Goal: Find specific page/section: Find specific page/section

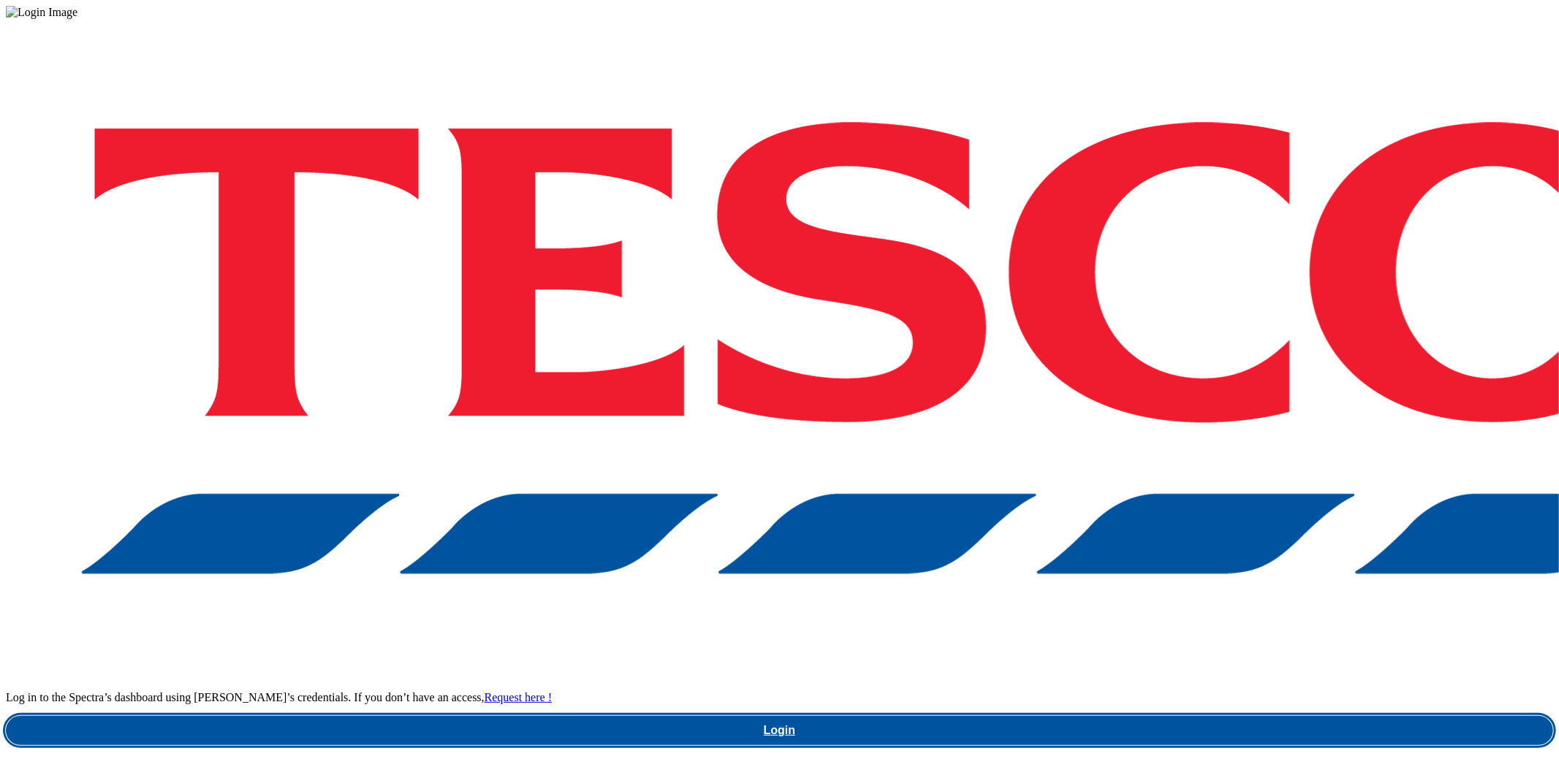
click at [1122, 716] on link "Login" at bounding box center [779, 730] width 1547 height 29
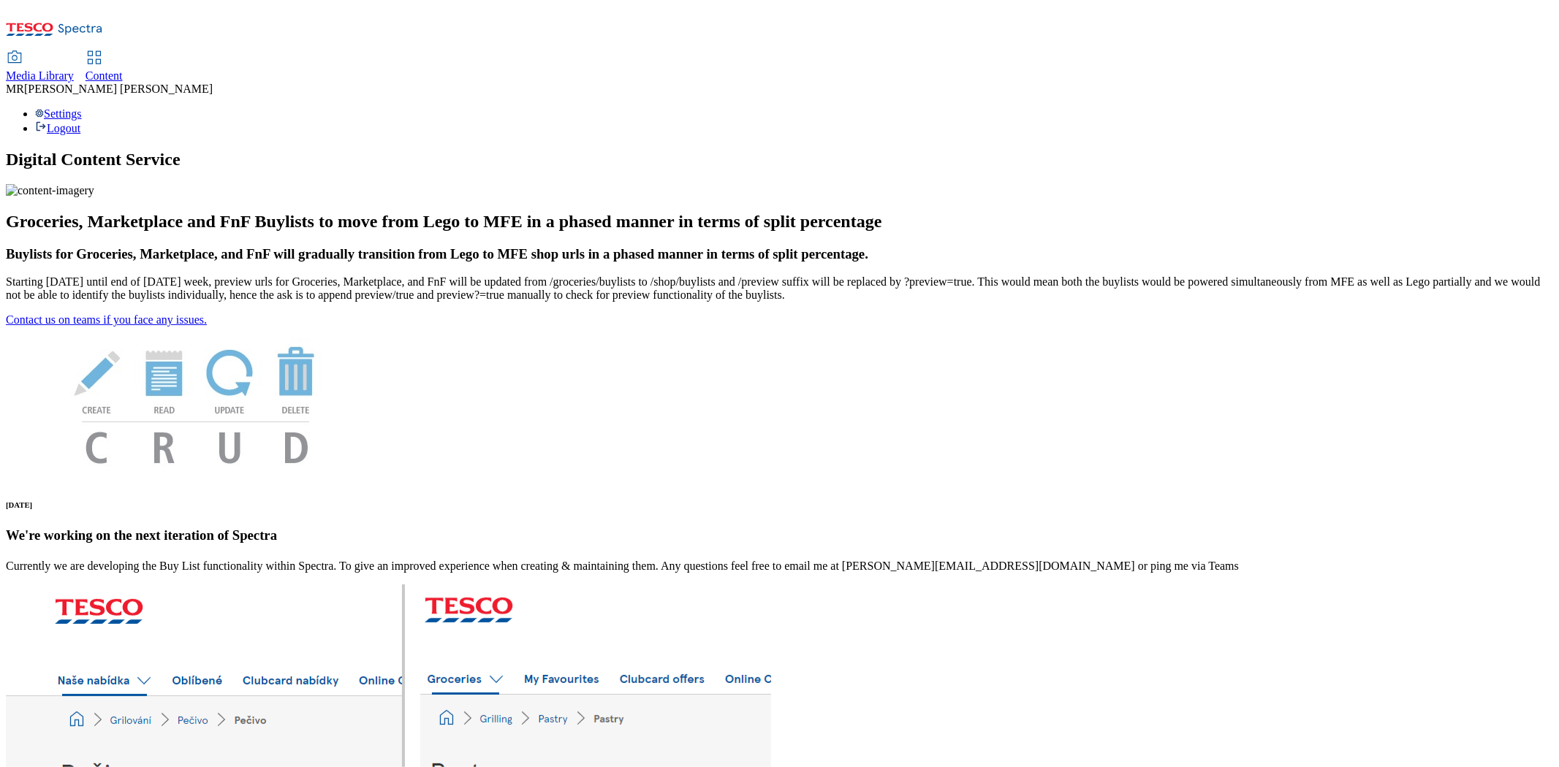
click at [100, 51] on use at bounding box center [94, 57] width 12 height 12
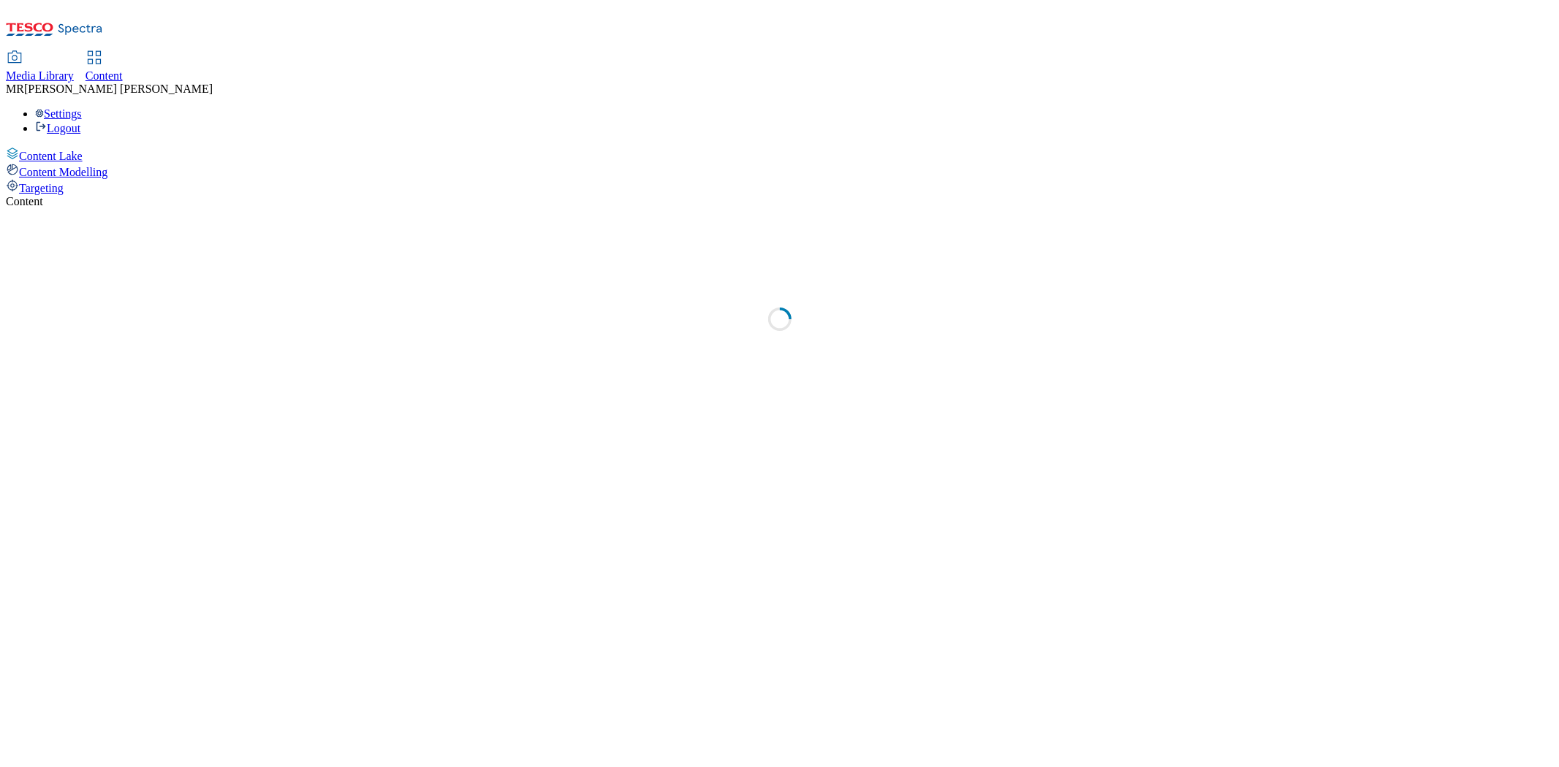
select select "ghs-uk"
